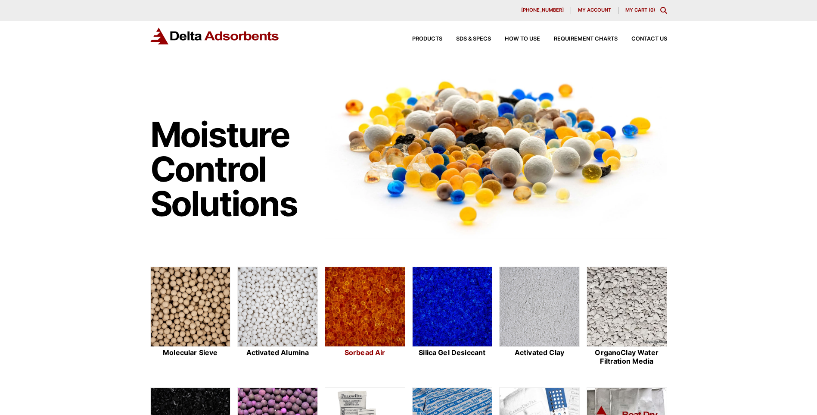
click at [356, 304] on img at bounding box center [365, 307] width 80 height 80
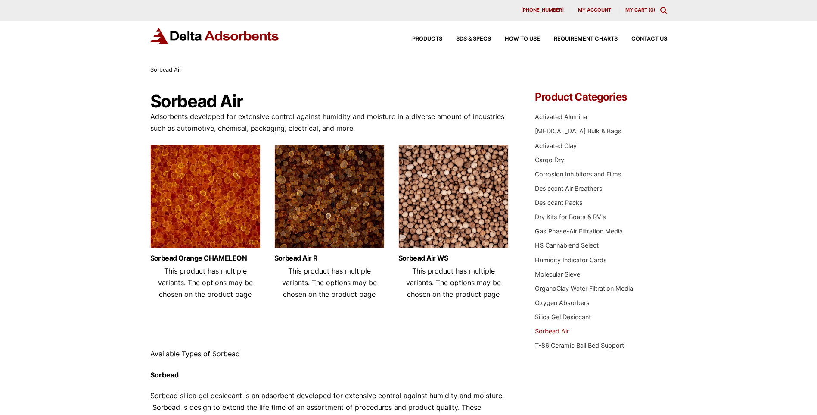
click at [319, 198] on img at bounding box center [330, 198] width 110 height 108
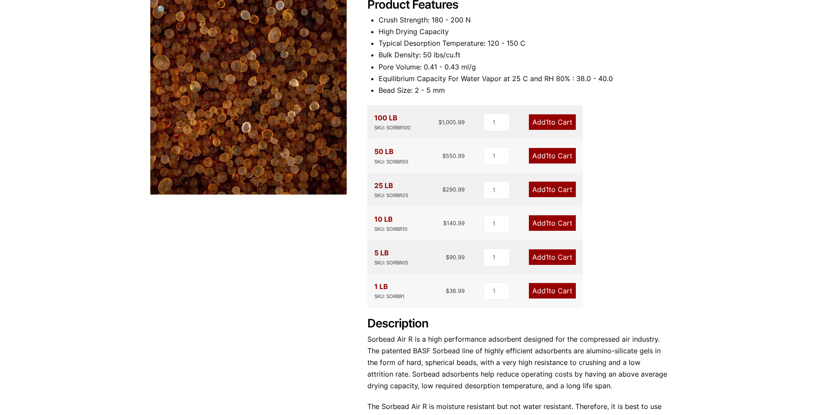
scroll to position [43, 0]
